Goal: Check status: Check status

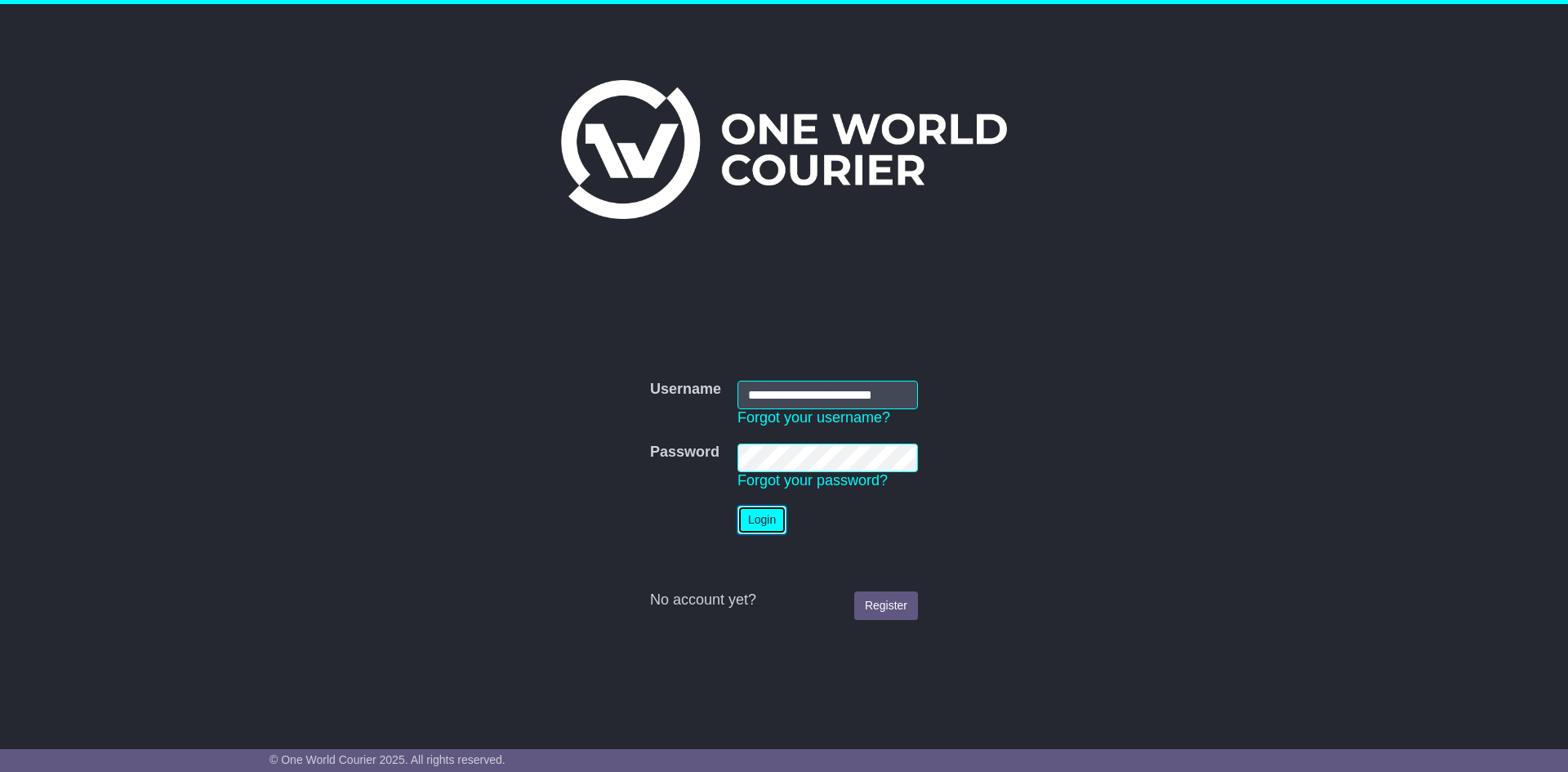
click at [747, 521] on button "Login" at bounding box center [761, 520] width 49 height 29
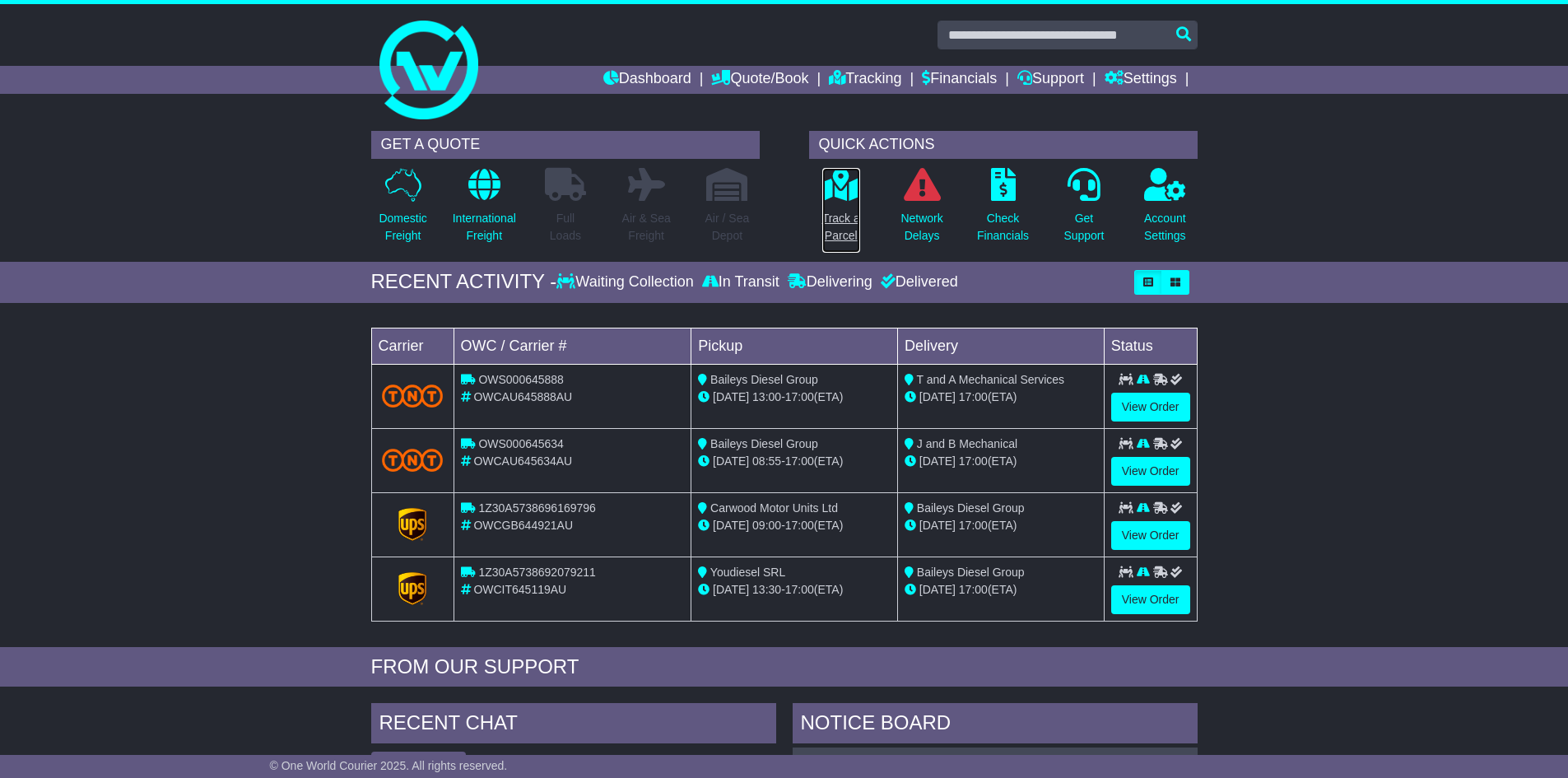
click at [847, 200] on icon at bounding box center [840, 184] width 37 height 33
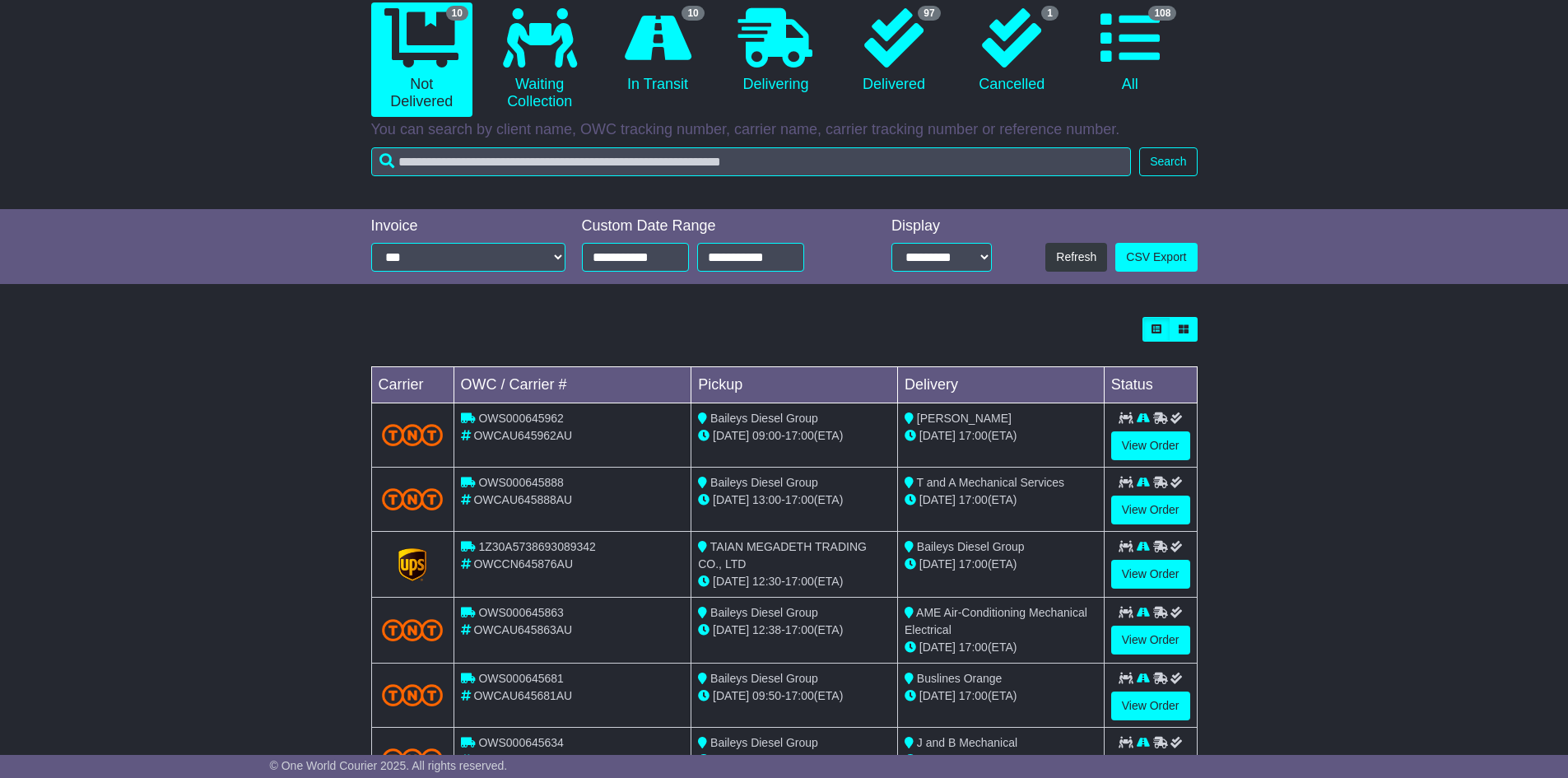
scroll to position [412, 0]
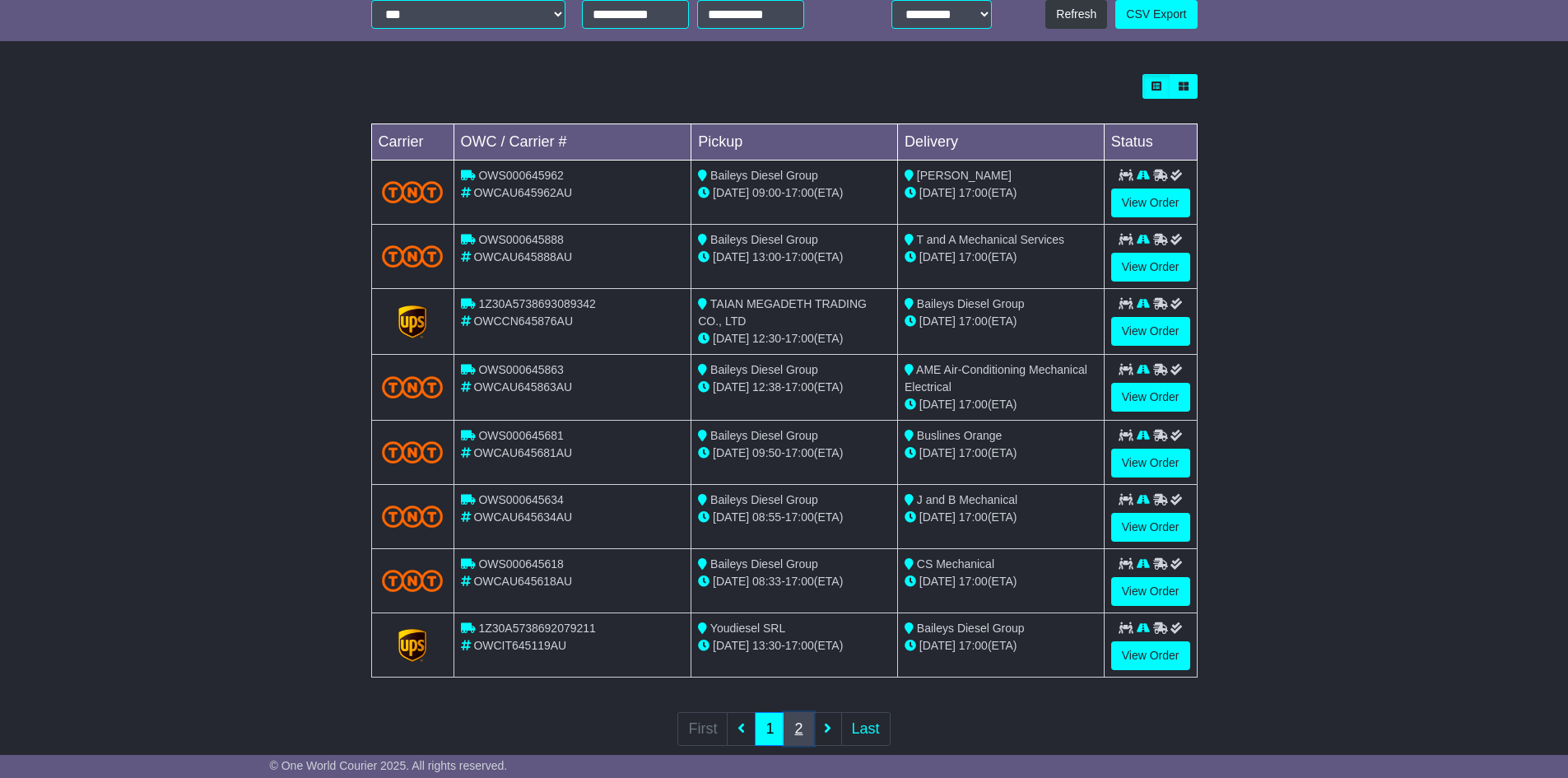
click at [789, 723] on link "2" at bounding box center [798, 728] width 30 height 34
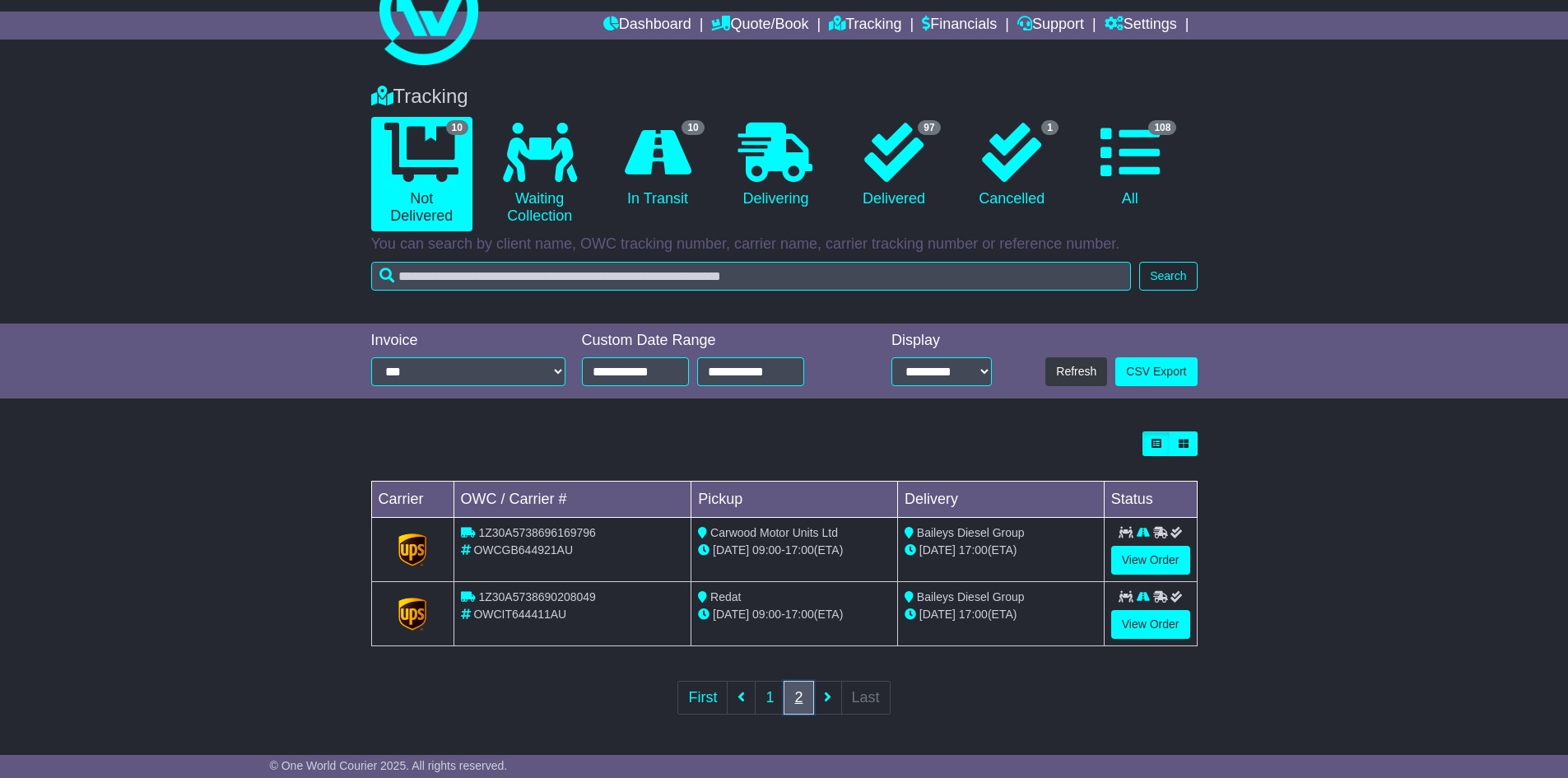
scroll to position [0, 0]
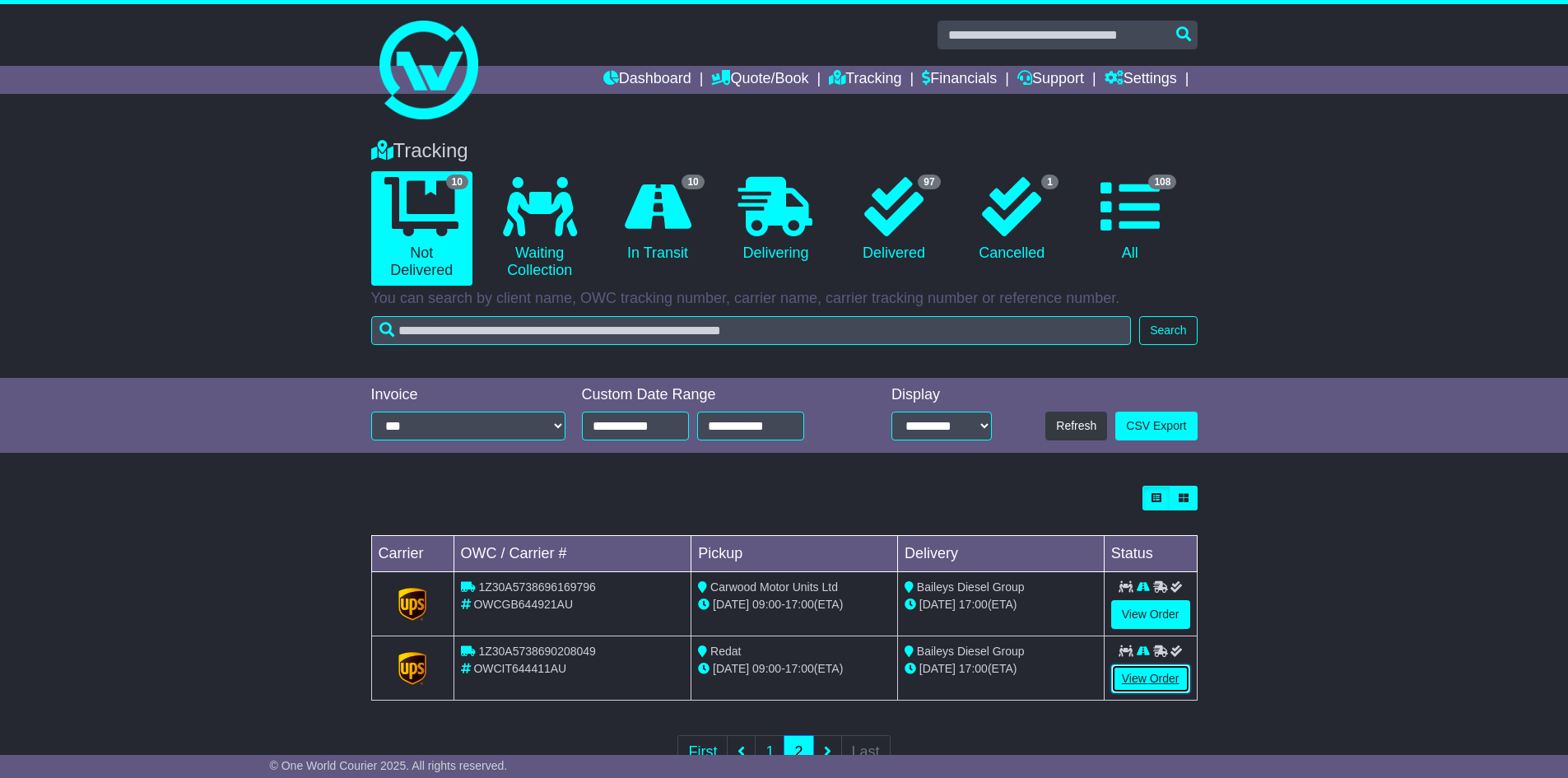
click at [1178, 673] on link "View Order" at bounding box center [1151, 679] width 79 height 29
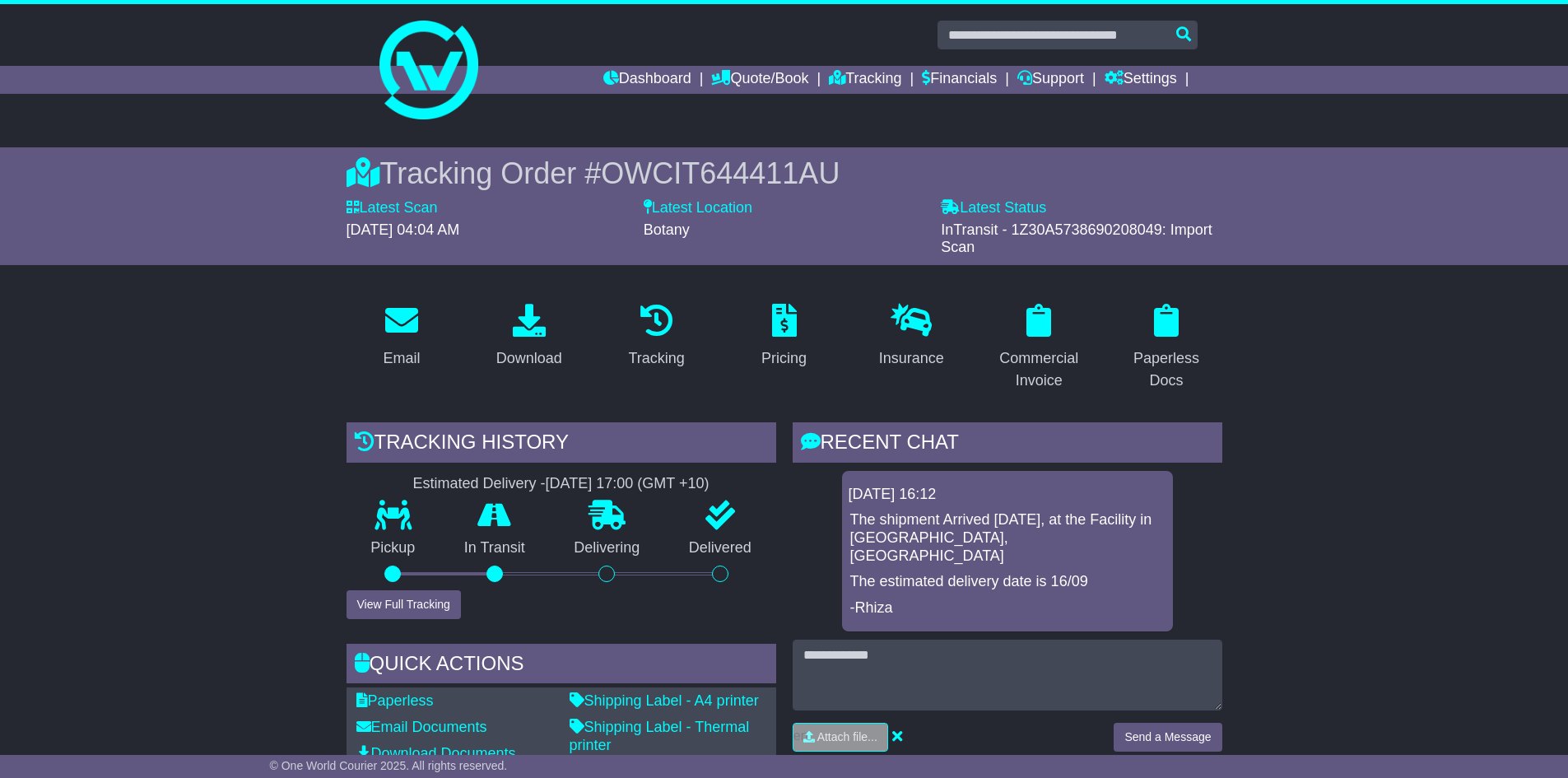
scroll to position [83, 0]
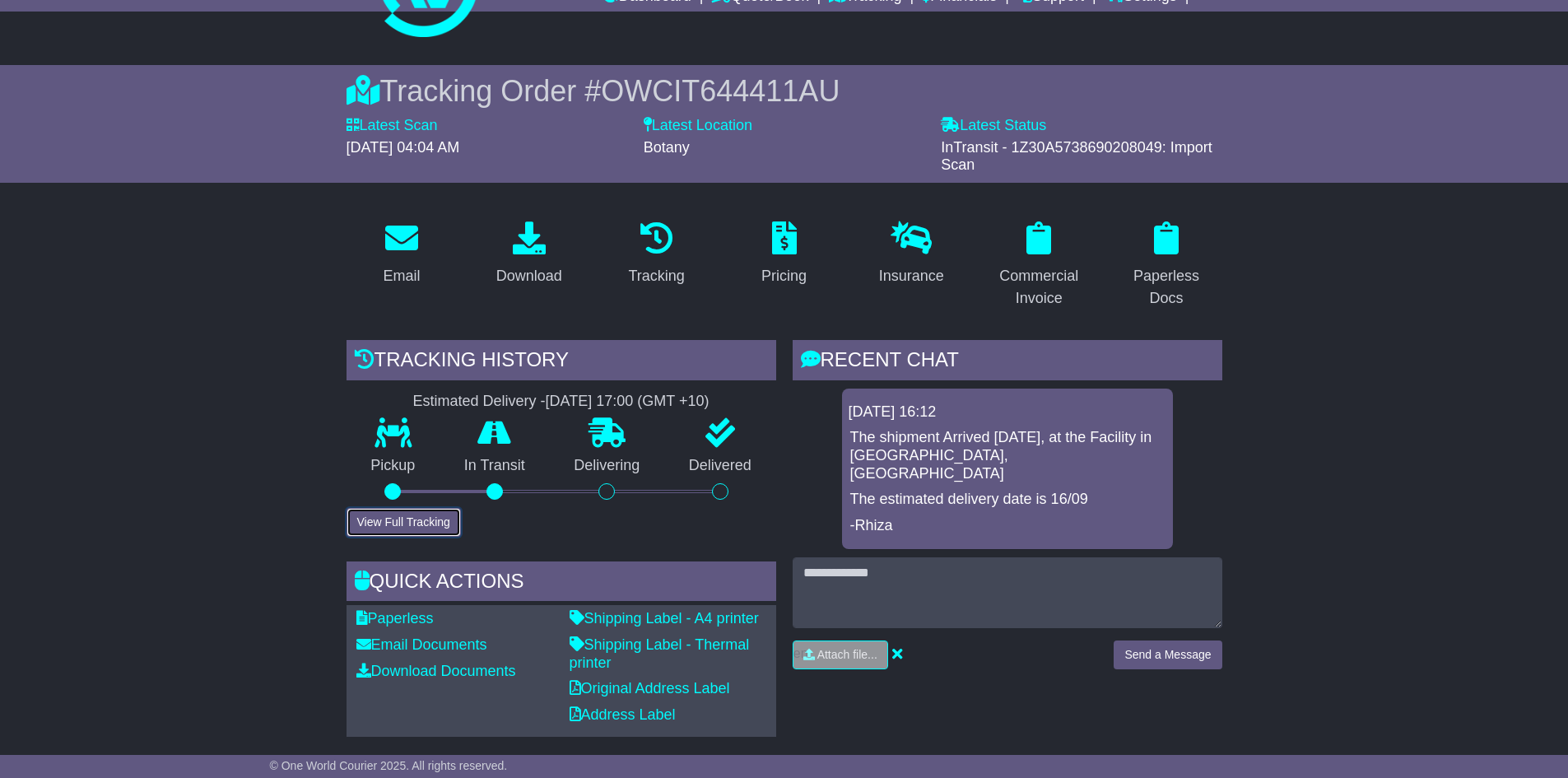
click at [438, 528] on button "View Full Tracking" at bounding box center [403, 523] width 114 height 29
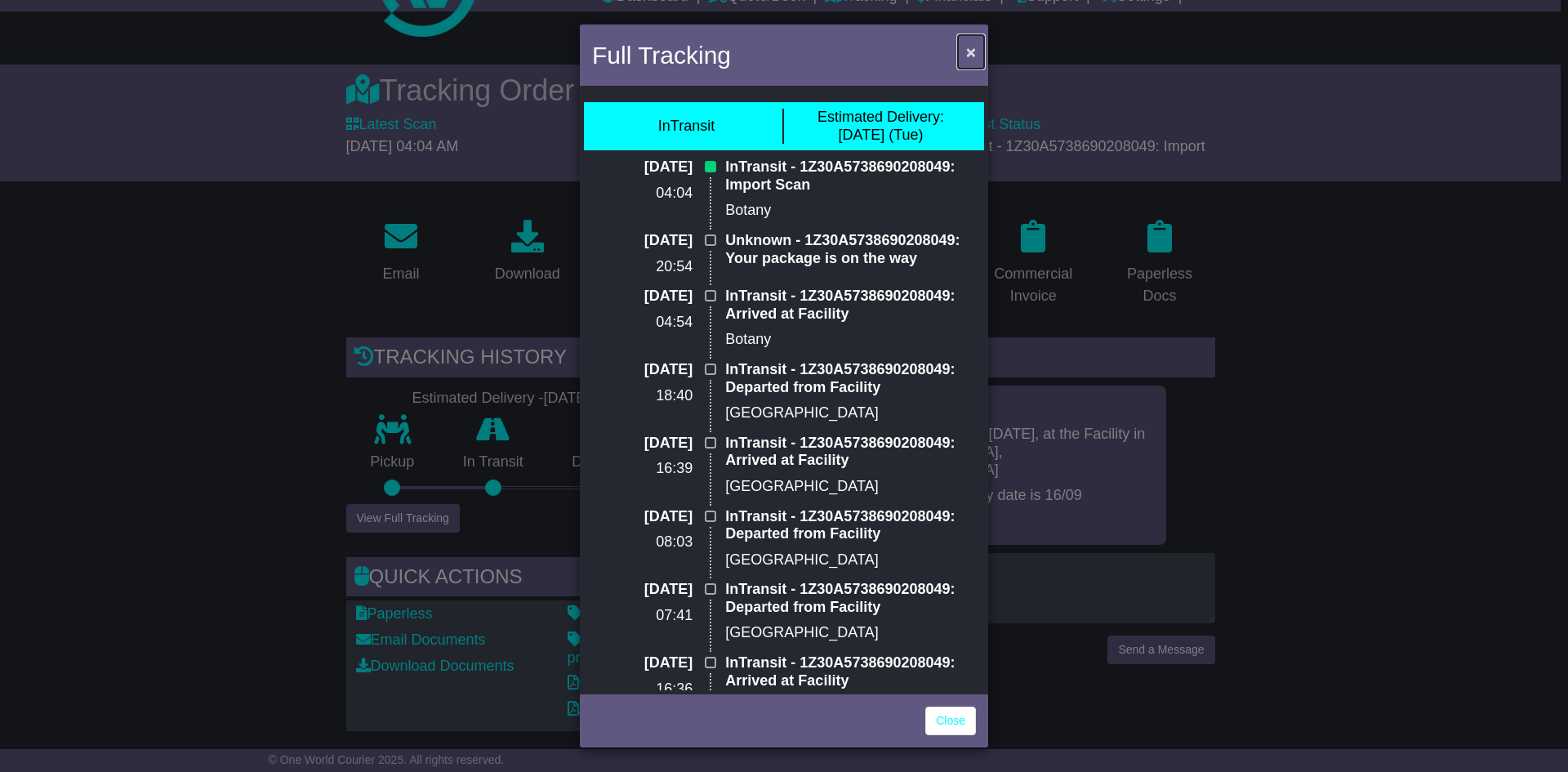
click at [971, 47] on span "×" at bounding box center [970, 52] width 10 height 19
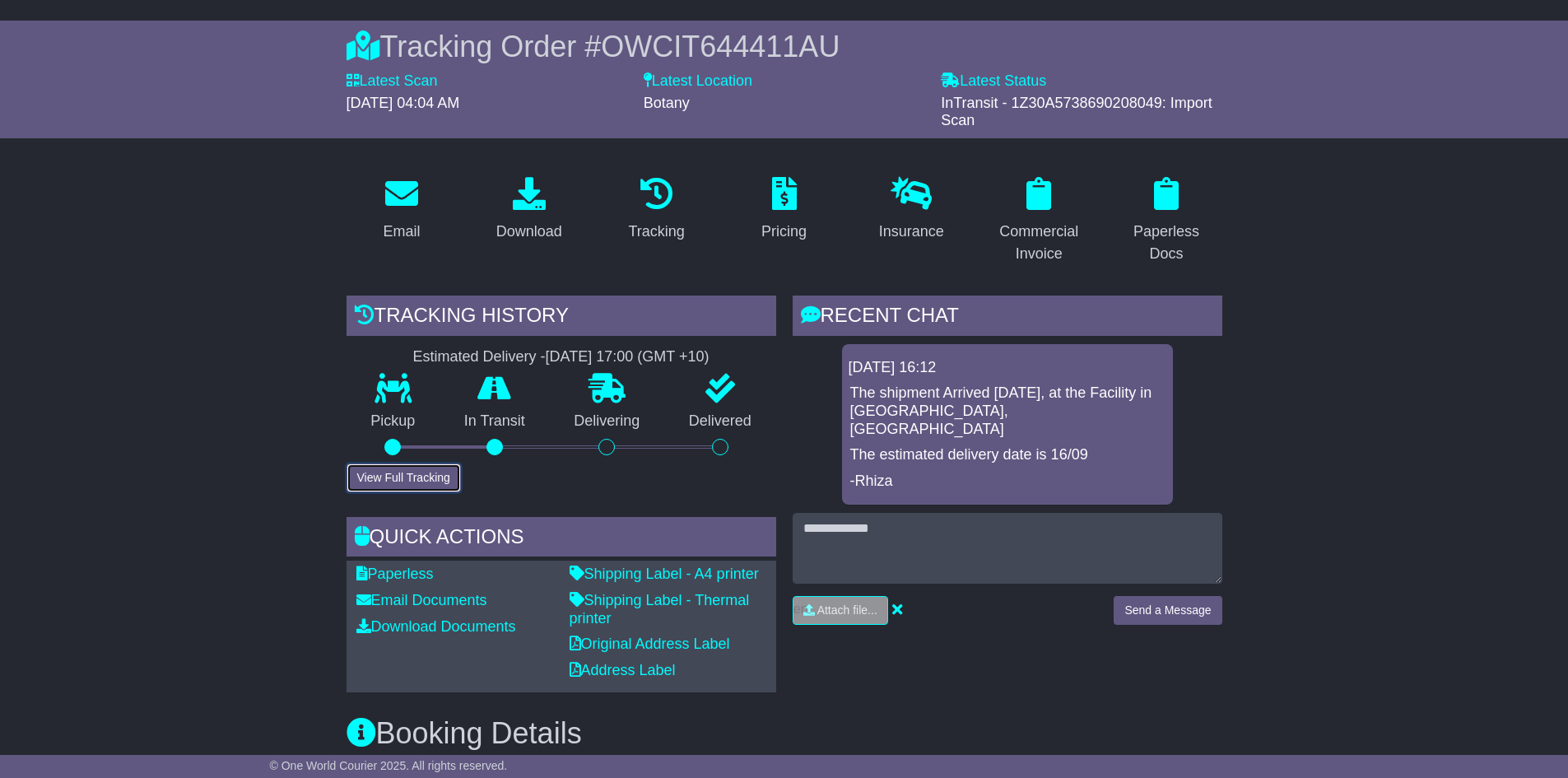
scroll to position [0, 0]
